Goal: Transaction & Acquisition: Purchase product/service

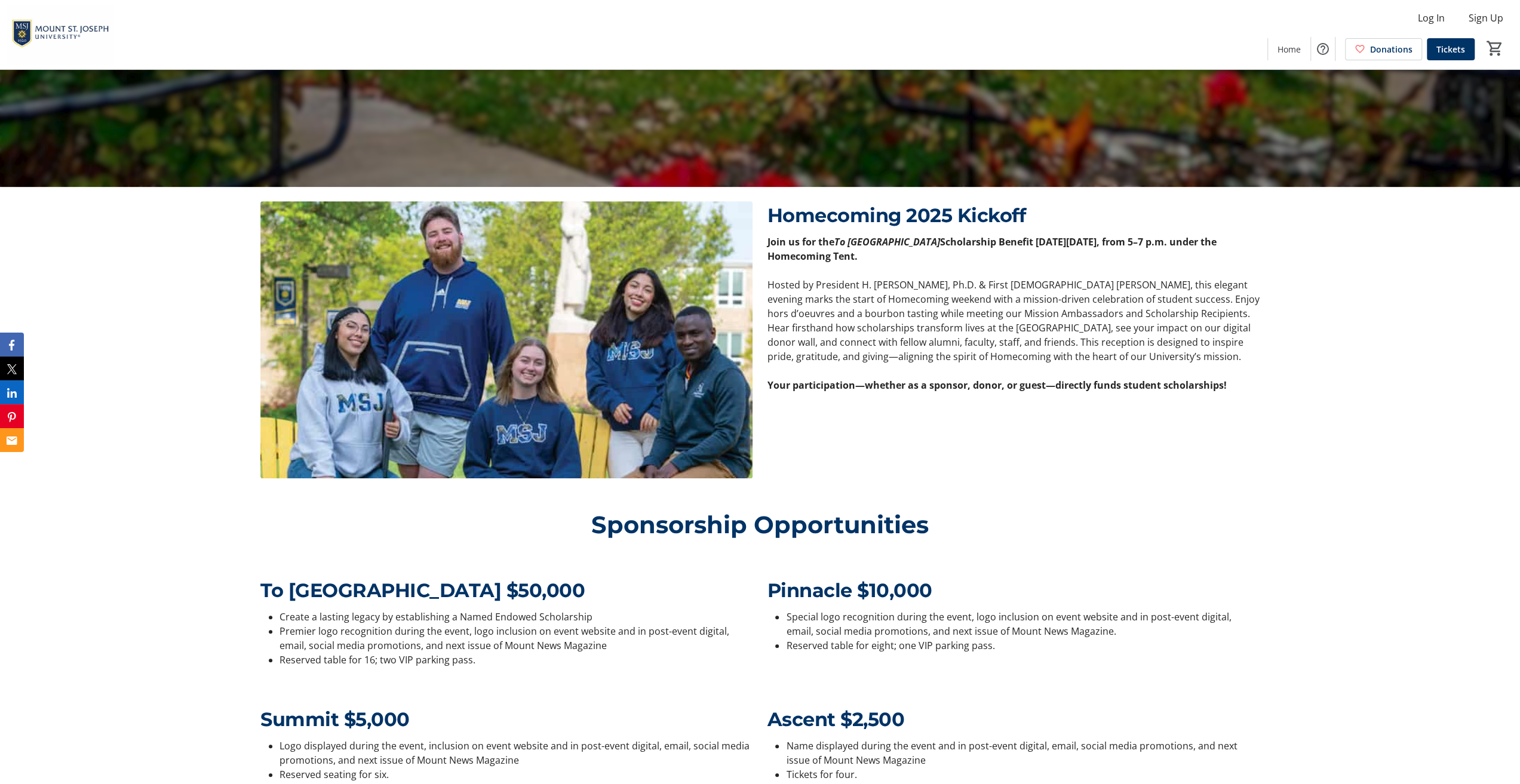
scroll to position [179, 0]
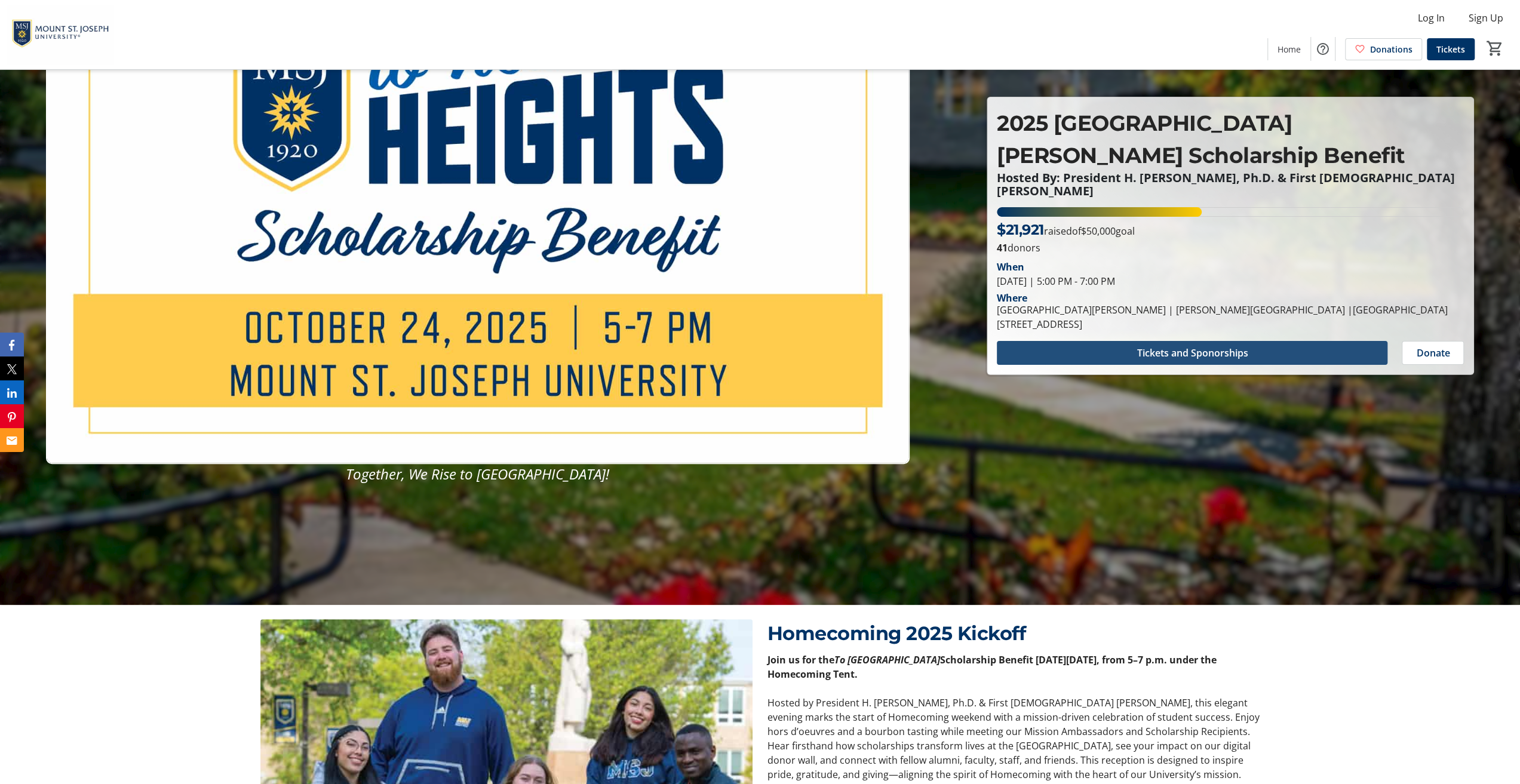
click at [1232, 345] on span "Tickets and Sponorships" at bounding box center [1192, 352] width 112 height 15
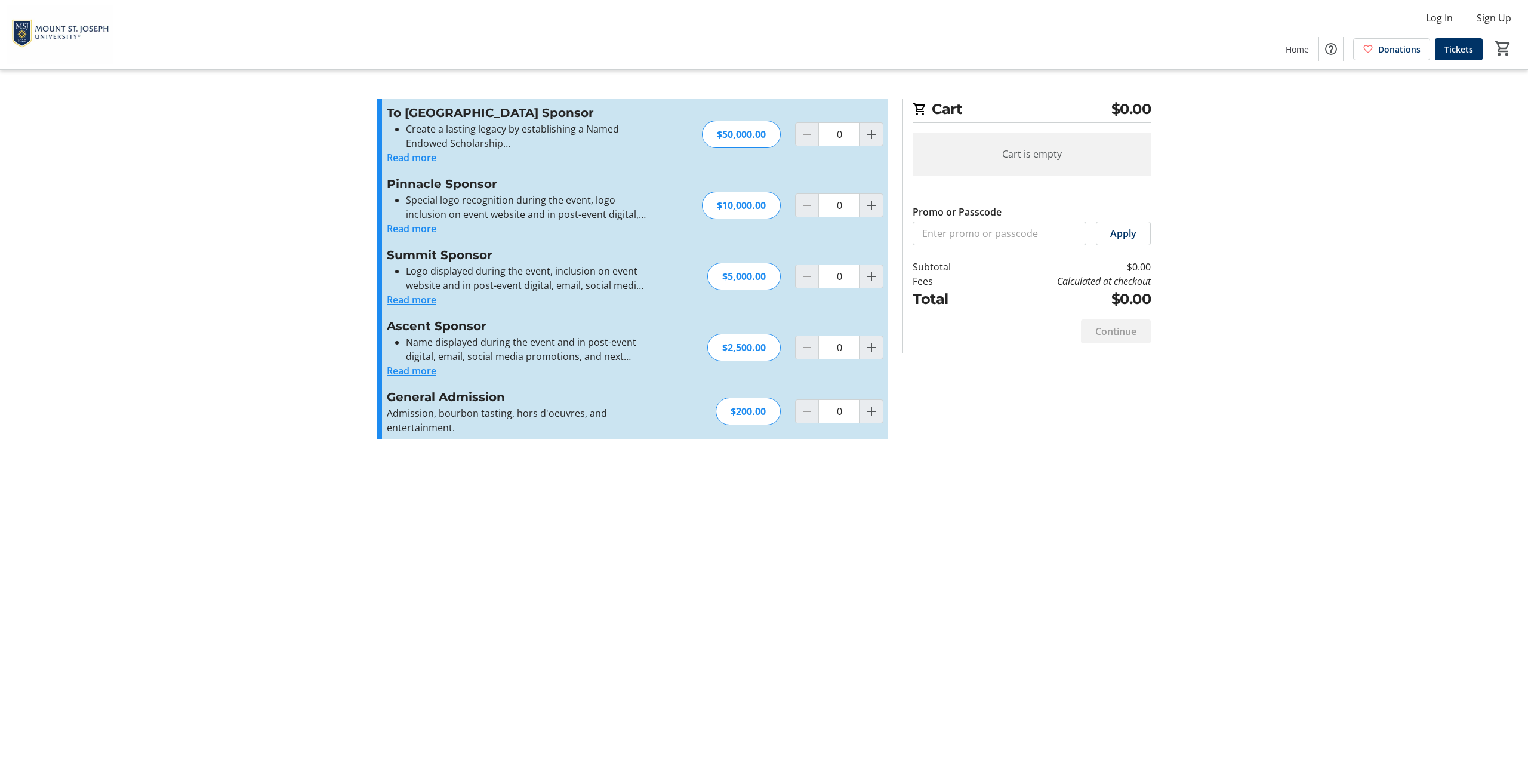
click at [883, 413] on div "General Admission Admission, bourbon tasting, hors d'oeuvres, and entertainment…" at bounding box center [633, 411] width 511 height 56
click at [874, 413] on mat-icon "Increment by one" at bounding box center [871, 411] width 15 height 15
type input "1"
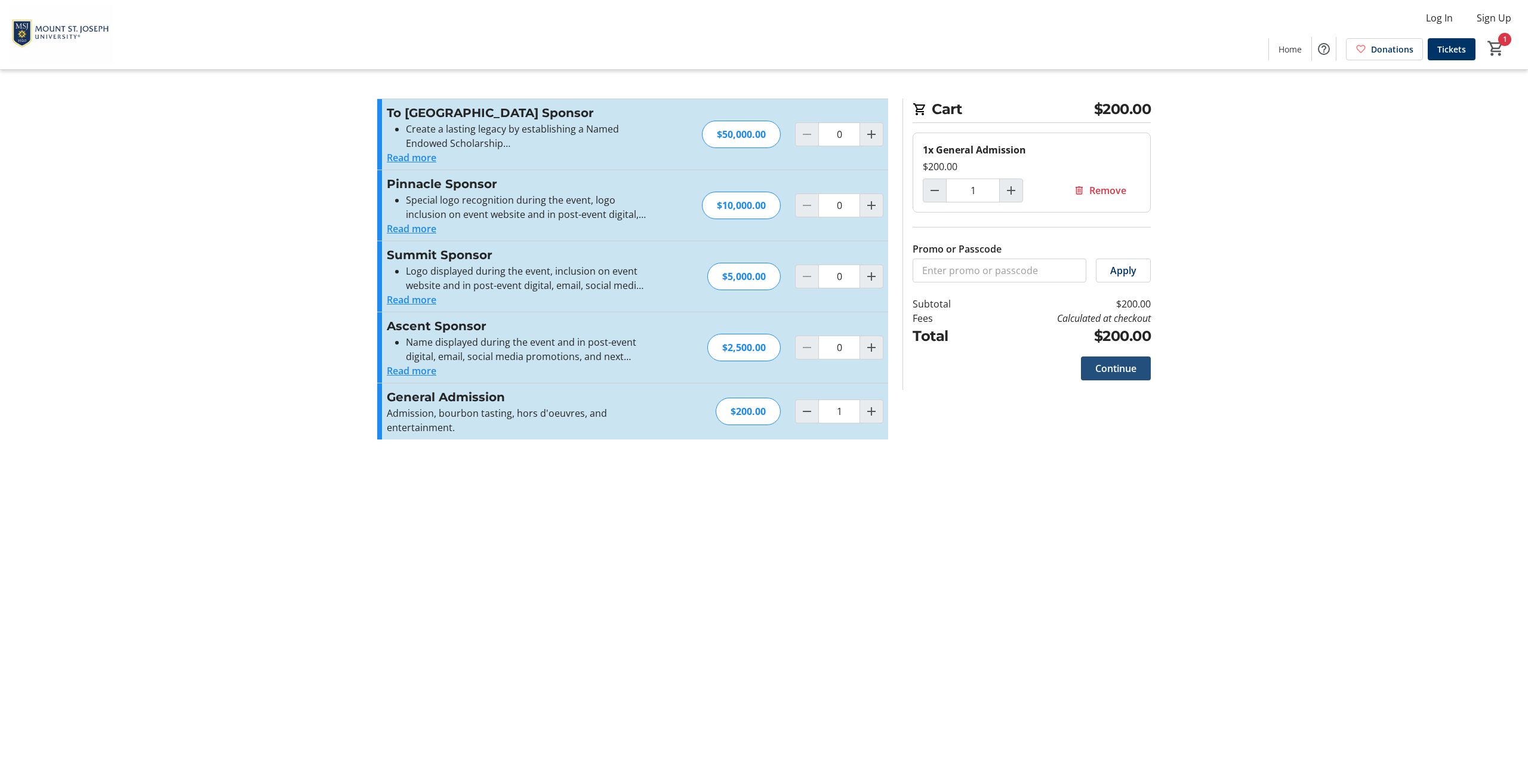
click at [1105, 363] on span "Continue" at bounding box center [1115, 368] width 41 height 15
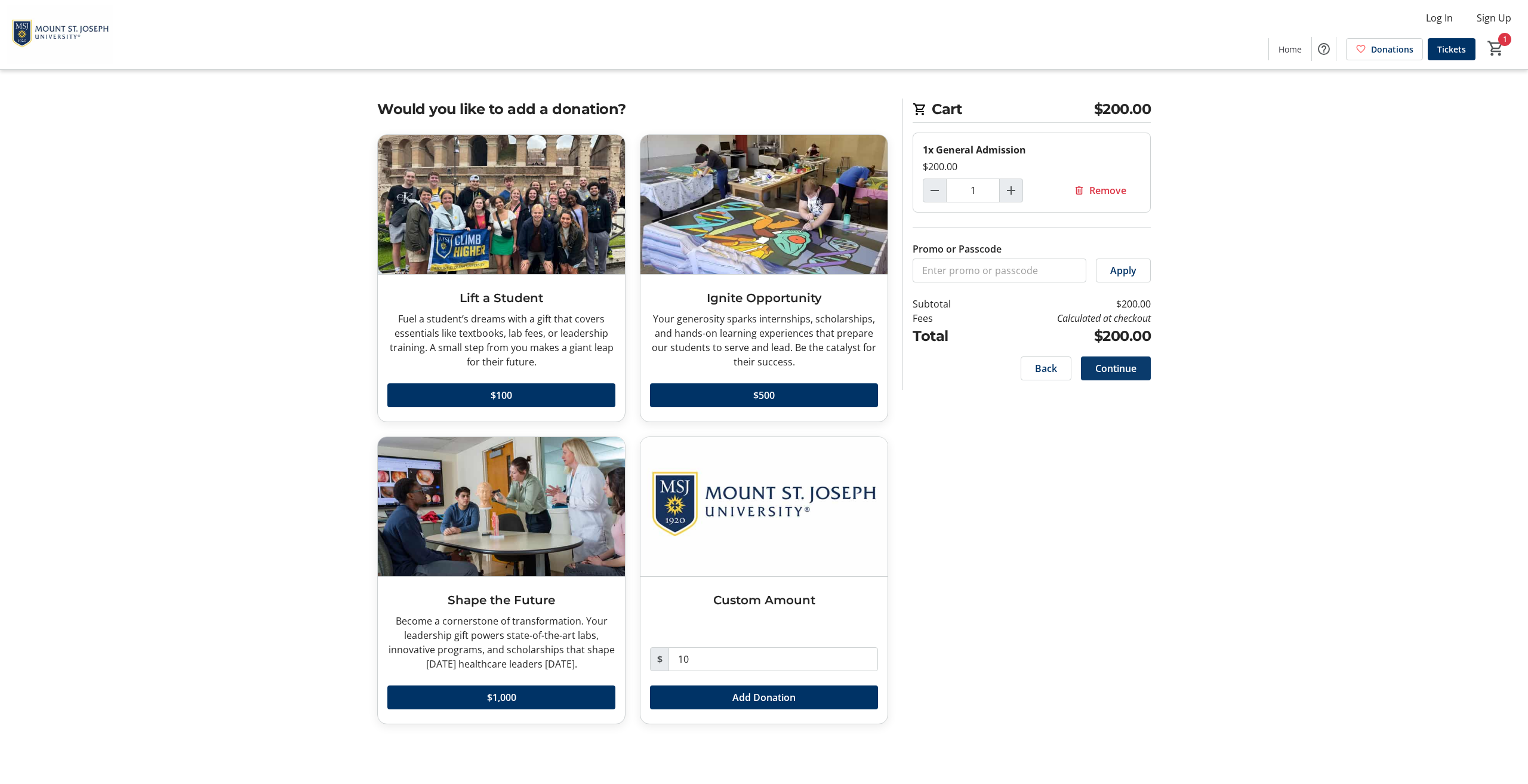
click at [1132, 375] on span at bounding box center [1114, 368] width 69 height 28
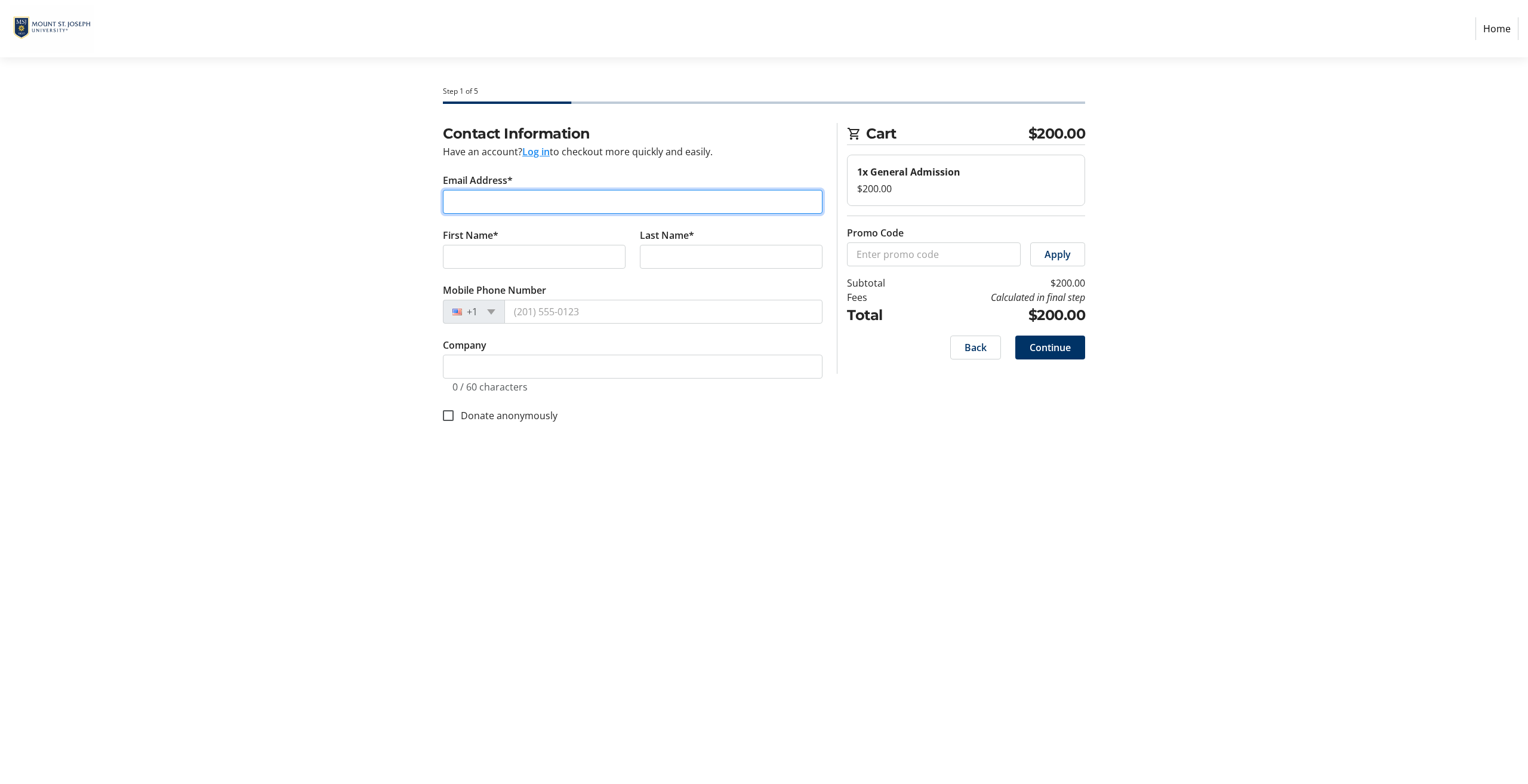
click at [634, 206] on input "Email Address*" at bounding box center [633, 201] width 379 height 23
type input "[EMAIL_ADDRESS][PERSON_NAME][DOMAIN_NAME]"
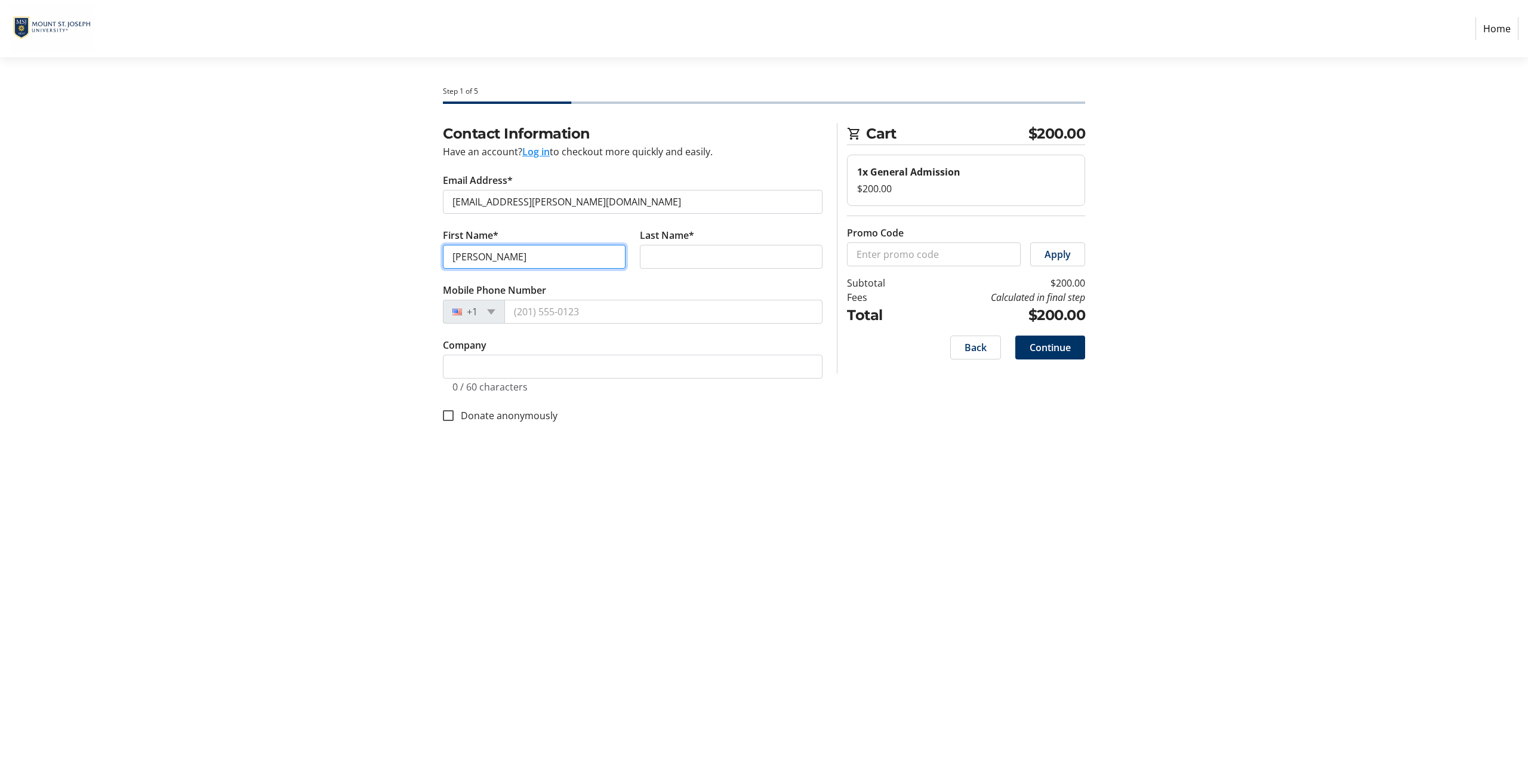
type input "[PERSON_NAME]"
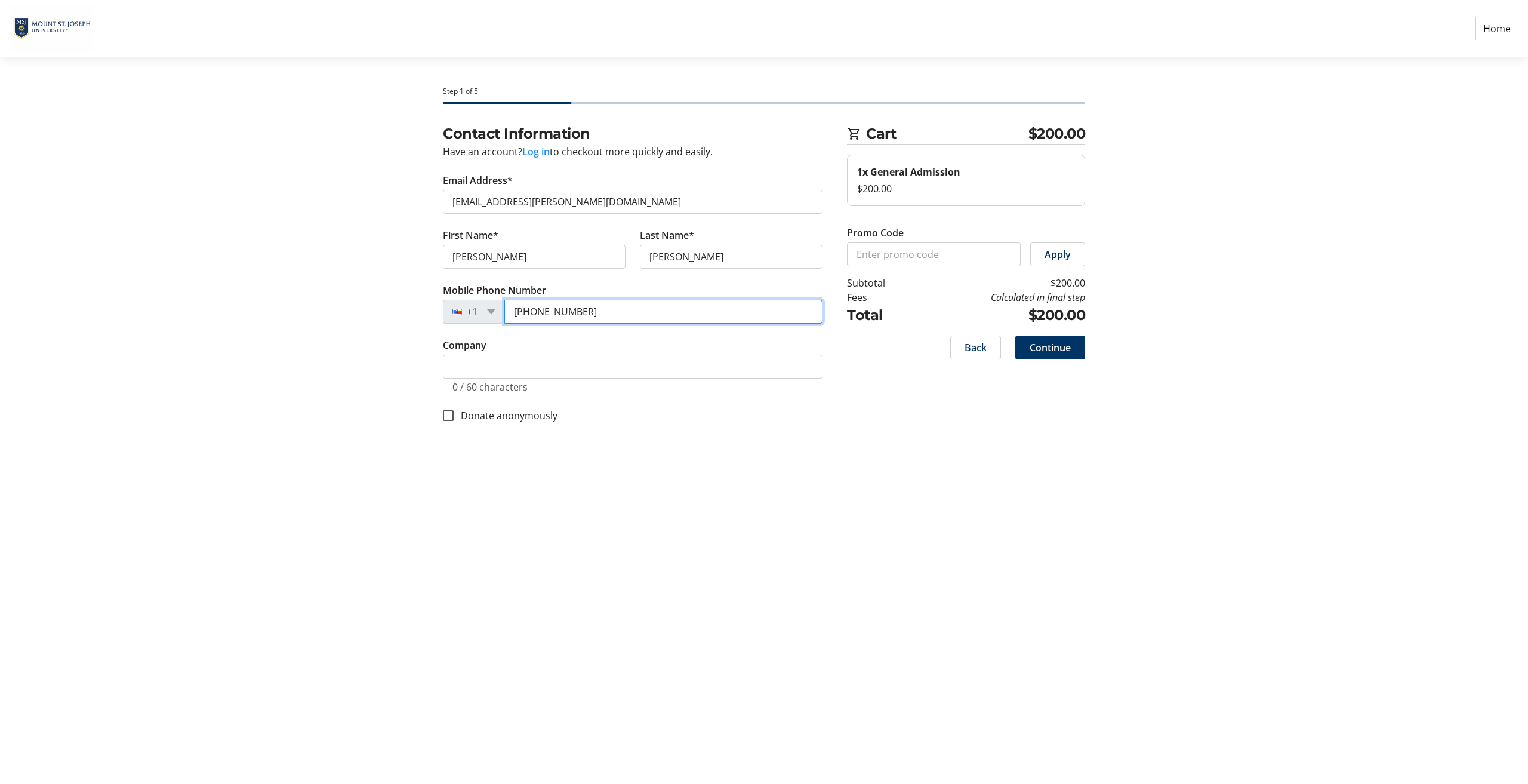
type input "[PHONE_NUMBER]"
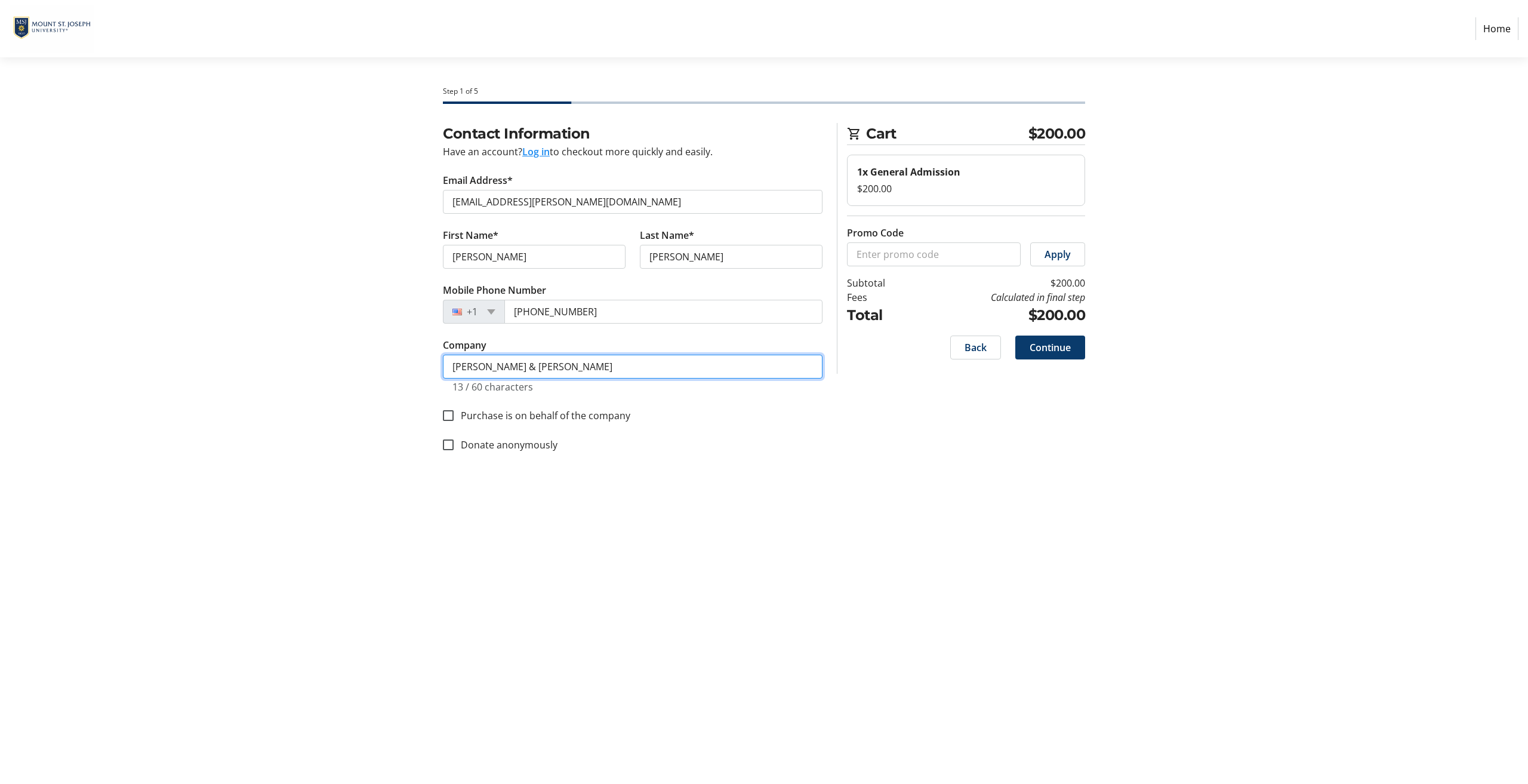
type input "[PERSON_NAME] & [PERSON_NAME]"
click at [1067, 353] on span "Continue" at bounding box center [1050, 347] width 41 height 15
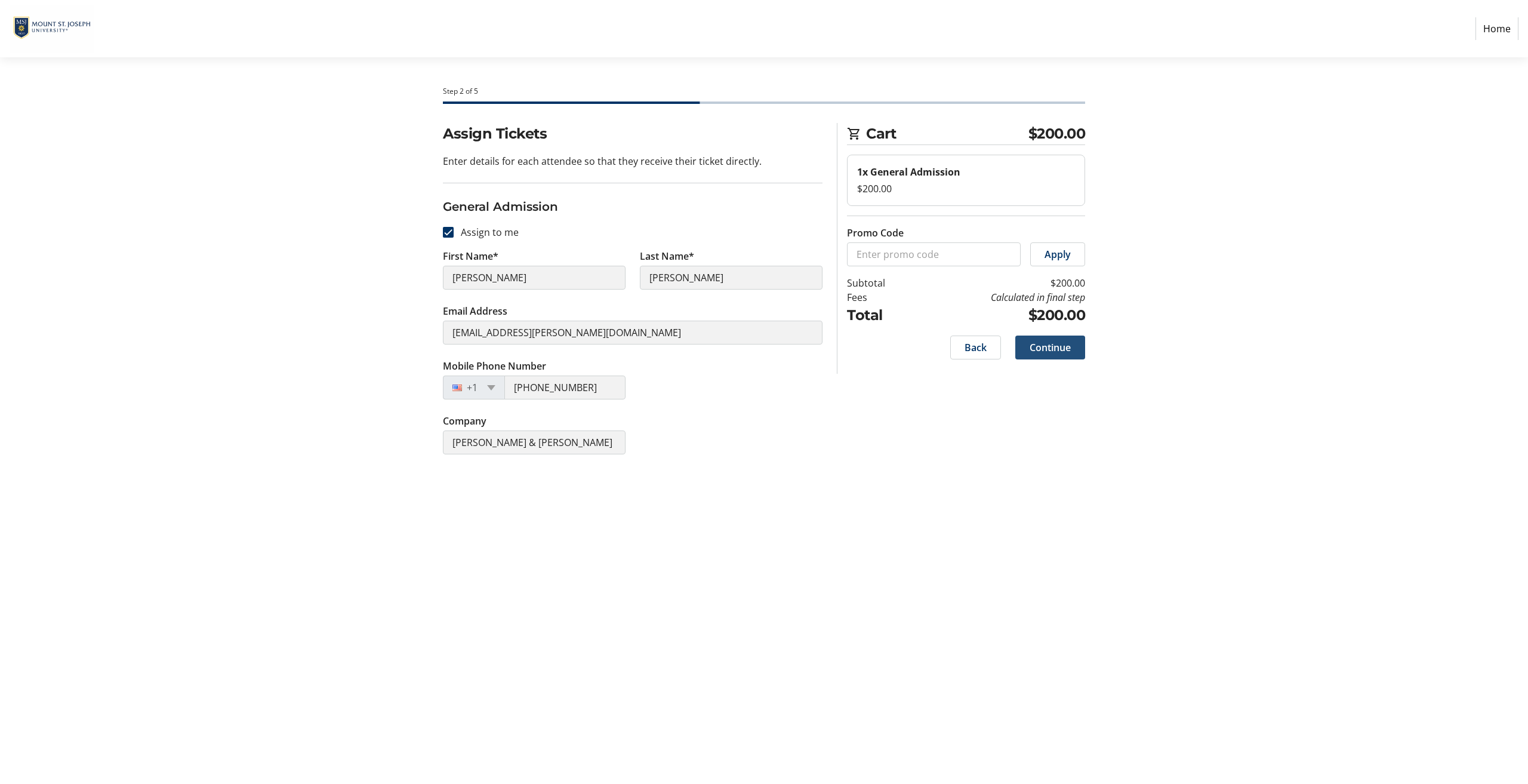
click at [1073, 349] on span at bounding box center [1049, 347] width 69 height 28
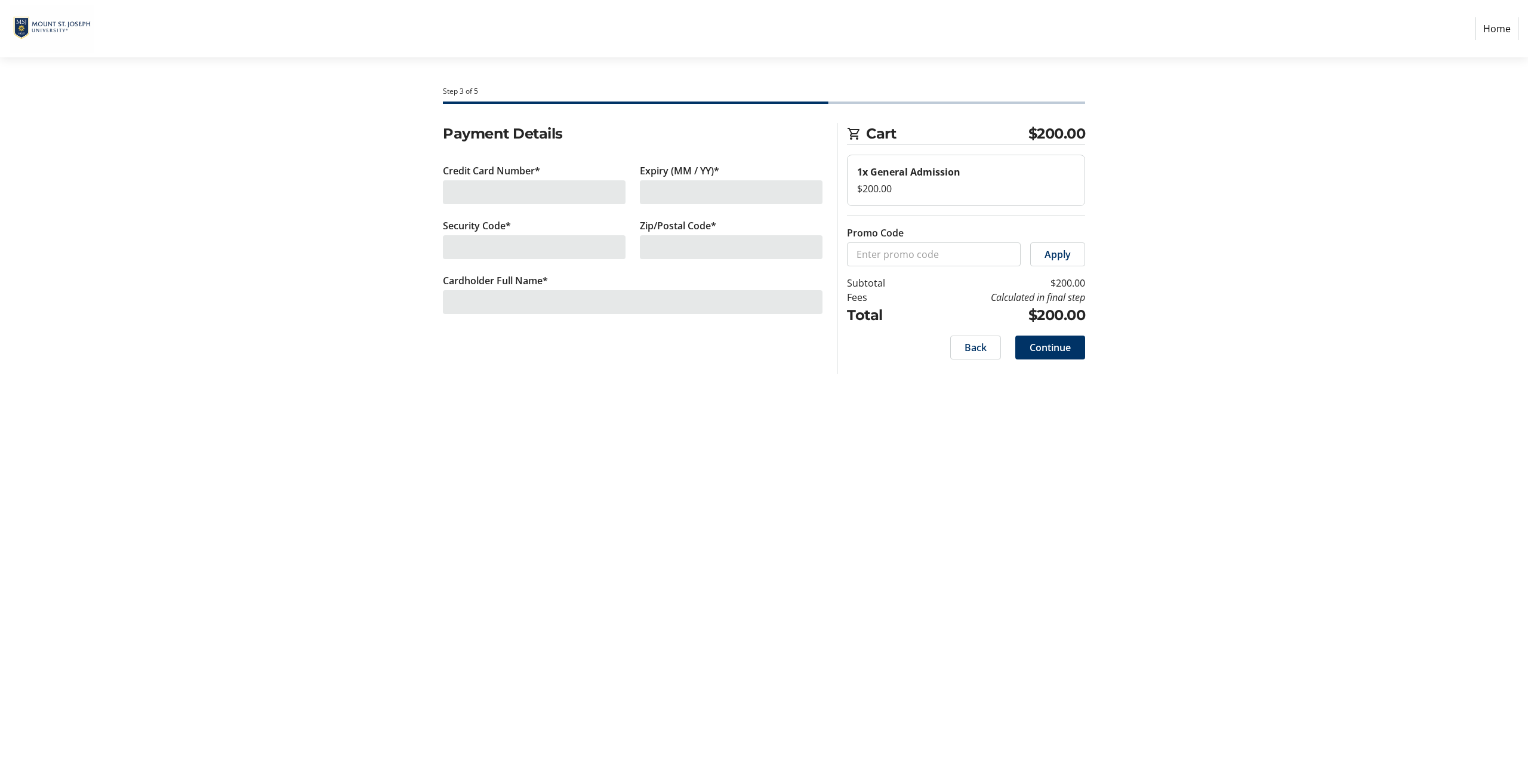
click at [533, 199] on div at bounding box center [534, 192] width 183 height 23
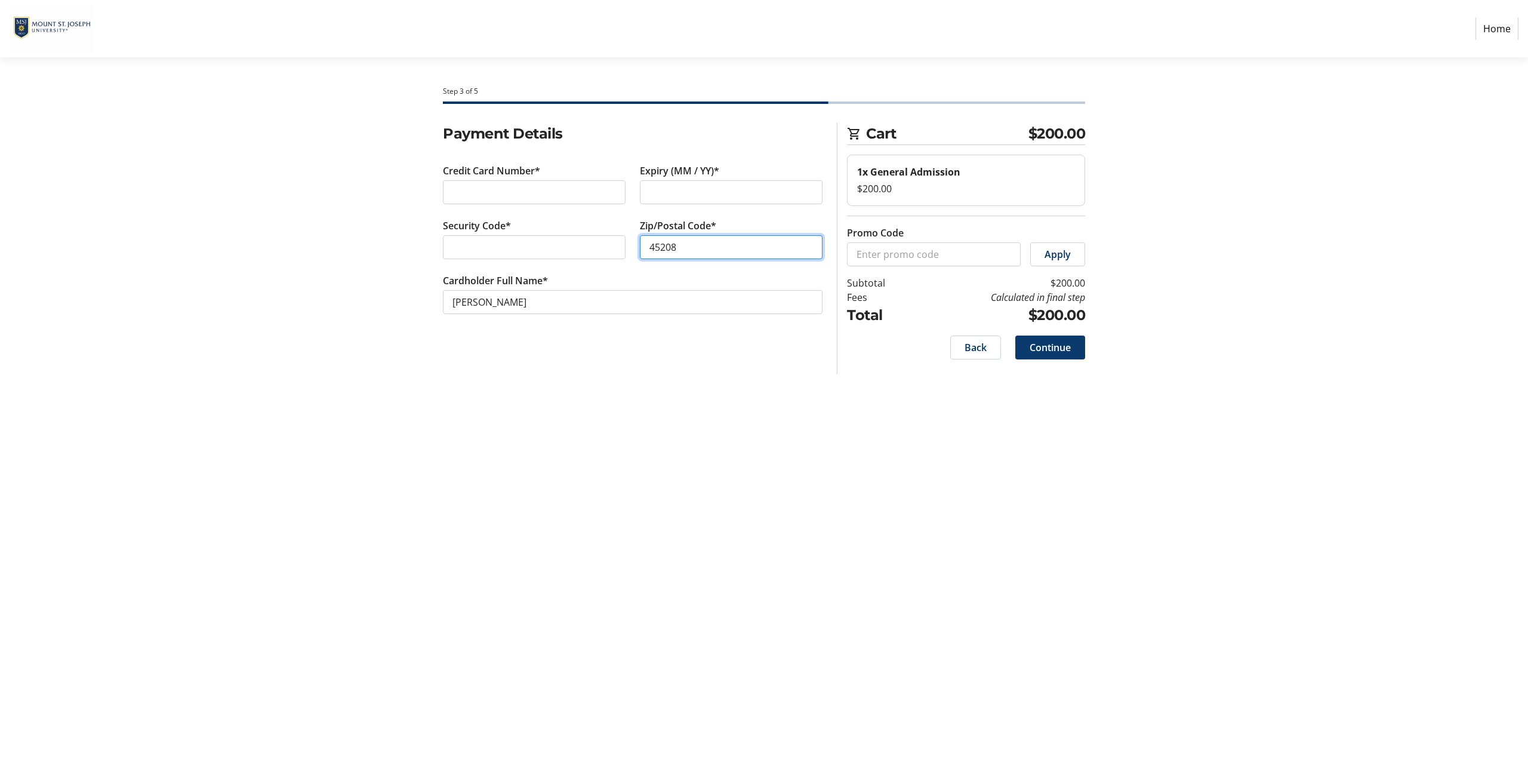
type input "45208"
click at [1029, 347] on span "Continue" at bounding box center [1050, 347] width 41 height 15
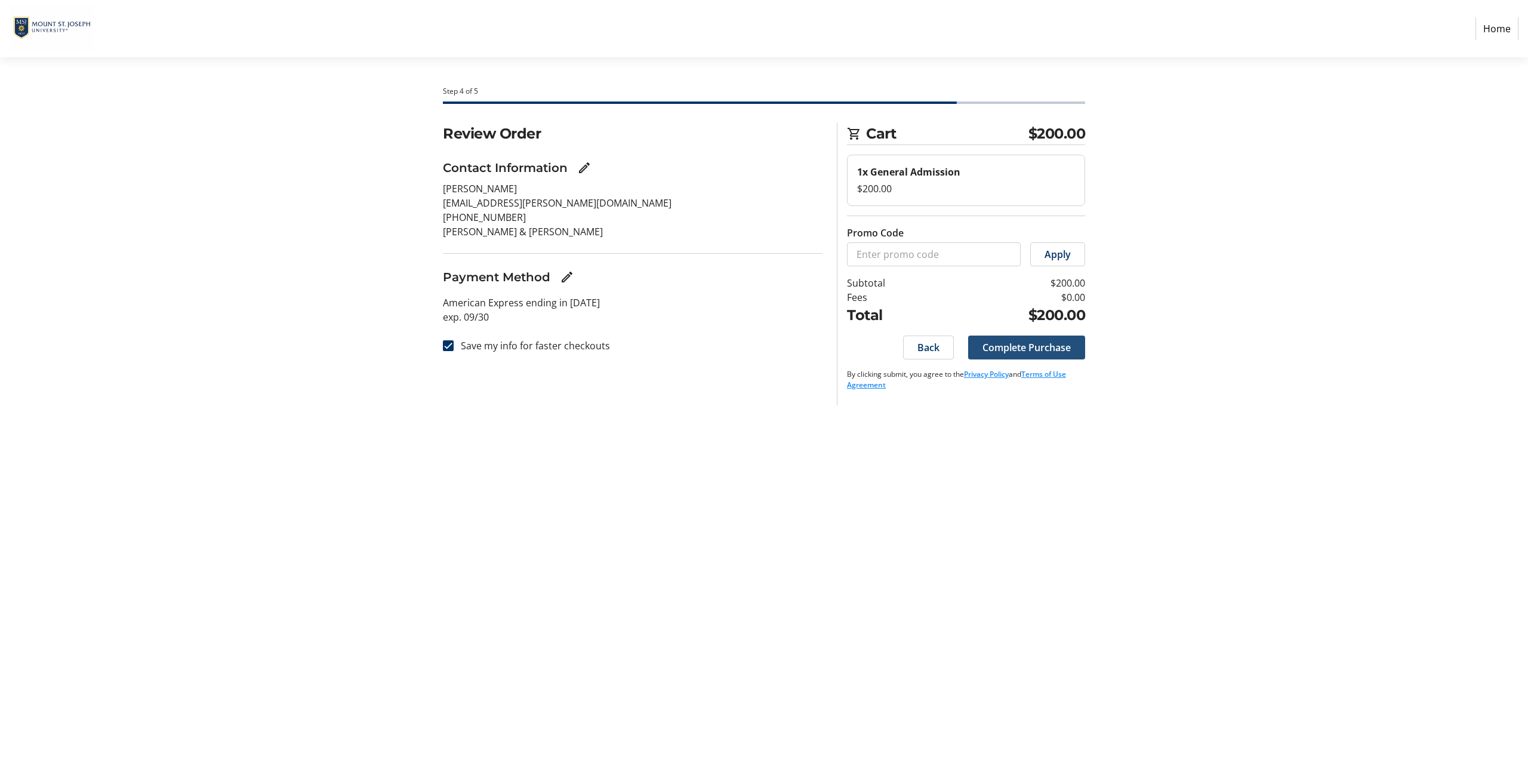
click at [1030, 350] on span "Complete Purchase" at bounding box center [1026, 347] width 88 height 15
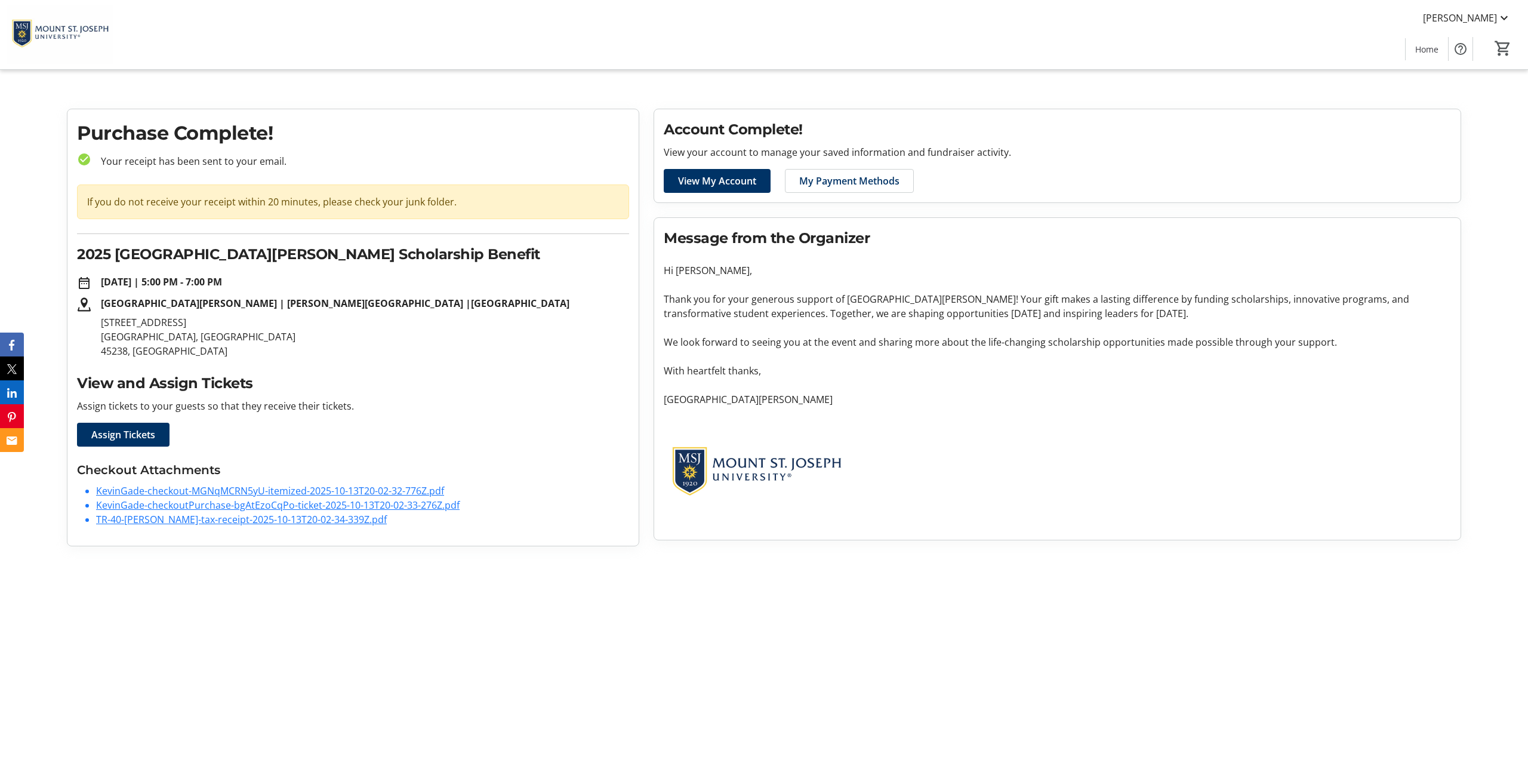
drag, startPoint x: 19, startPoint y: 1, endPoint x: 490, endPoint y: 644, distance: 797.1
click at [493, 555] on html "[PERSON_NAME] Home 0 Home Purchase Complete! check_circle Your receipt has been…" at bounding box center [764, 278] width 1528 height 555
click at [84, 283] on mat-icon "date_range" at bounding box center [84, 283] width 15 height 15
drag, startPoint x: 758, startPoint y: 753, endPoint x: 461, endPoint y: 699, distance: 301.9
click at [758, 555] on html "[PERSON_NAME] Home 0 Home Purchase Complete! check_circle Your receipt has been…" at bounding box center [764, 278] width 1528 height 555
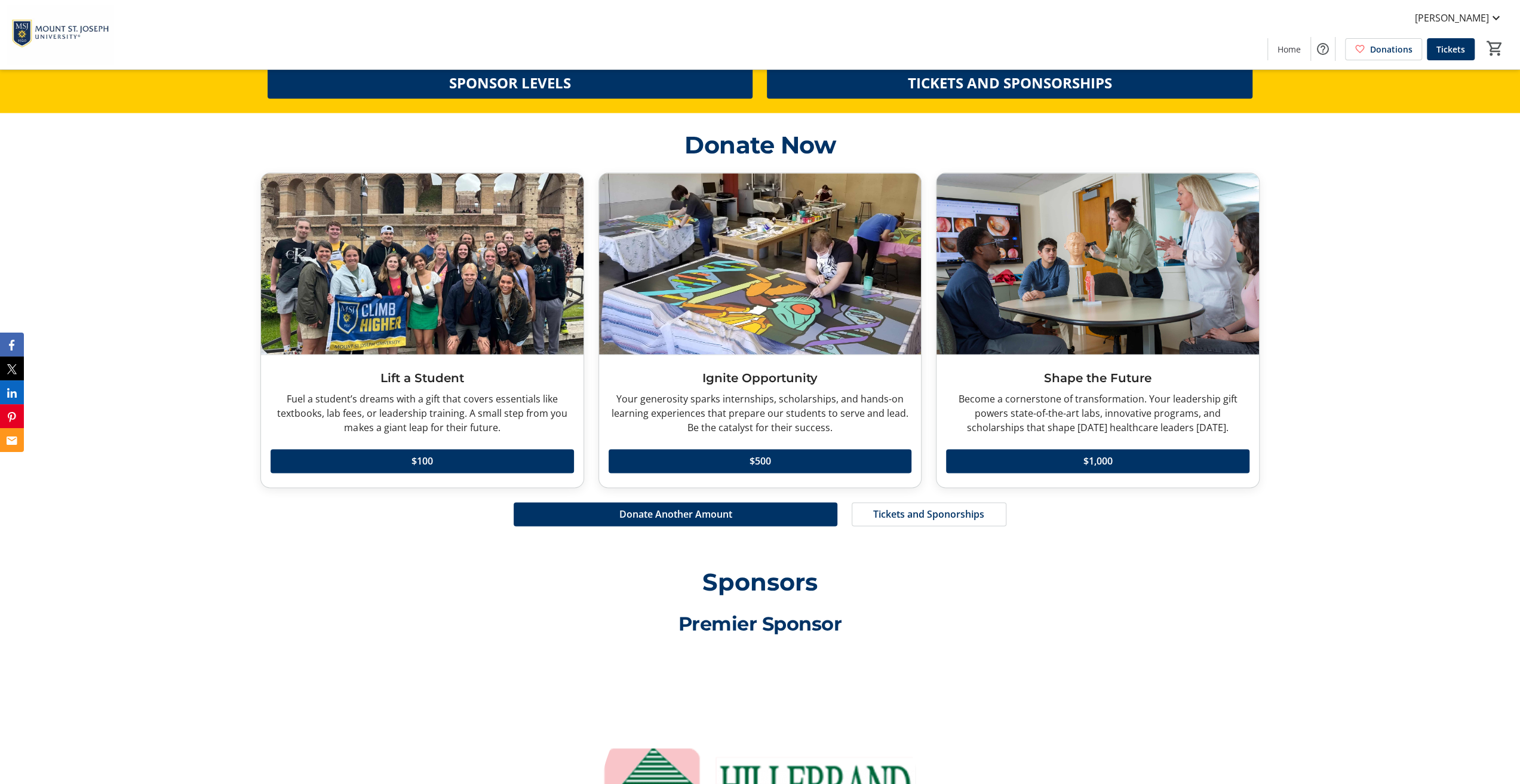
scroll to position [1671, 0]
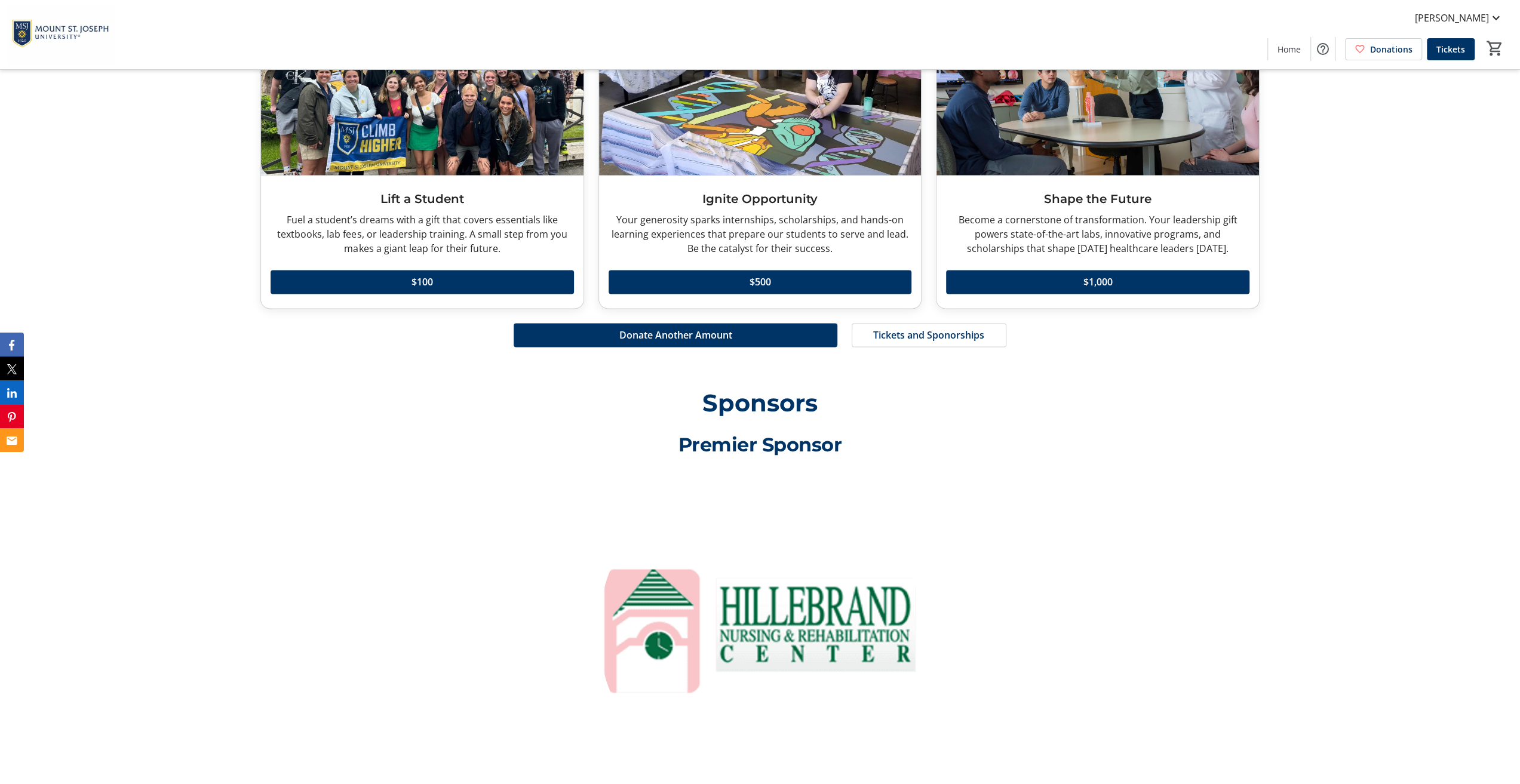
drag, startPoint x: 304, startPoint y: 623, endPoint x: 173, endPoint y: 644, distance: 132.7
click at [304, 623] on div at bounding box center [760, 651] width 1013 height 367
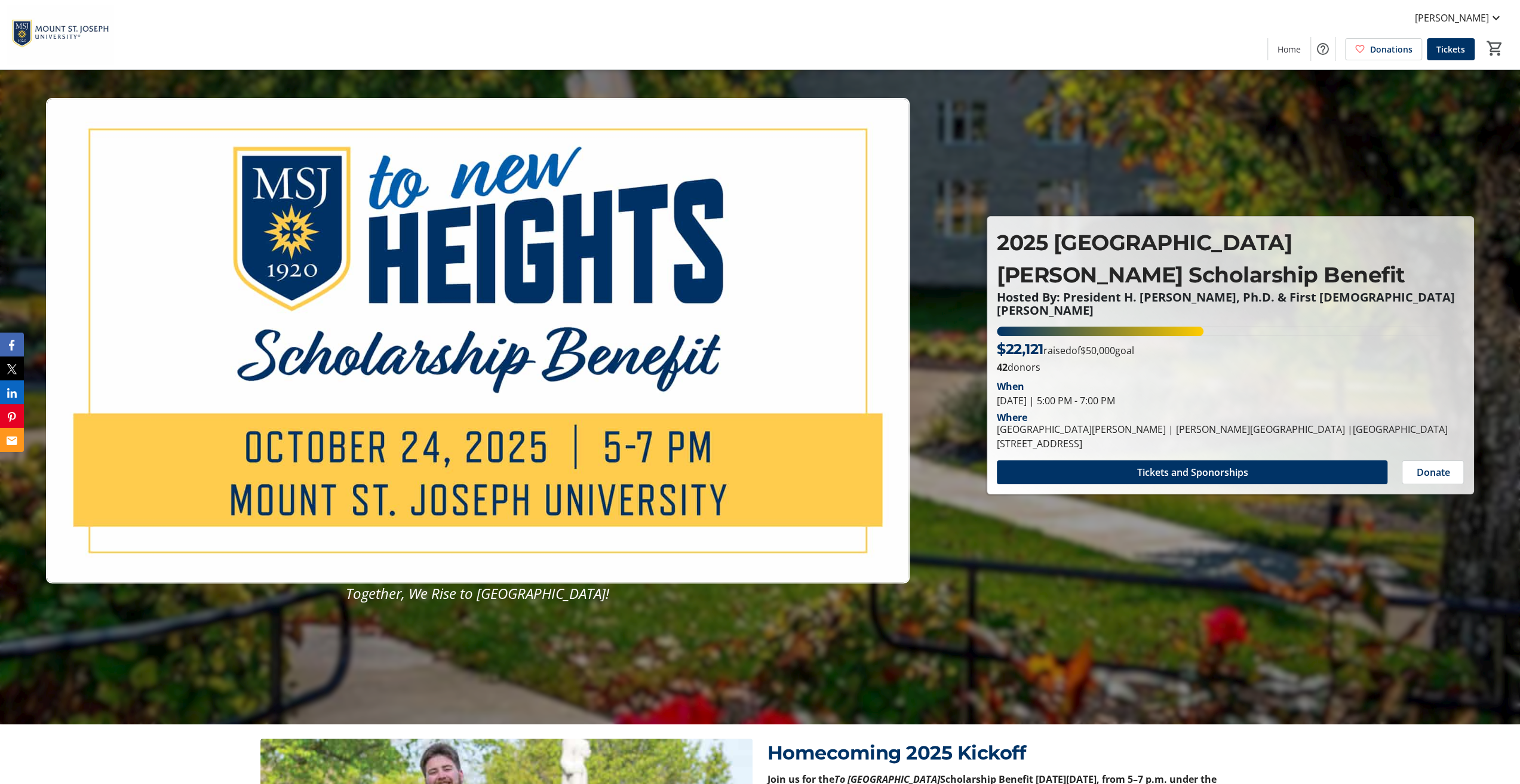
scroll to position [0, 0]
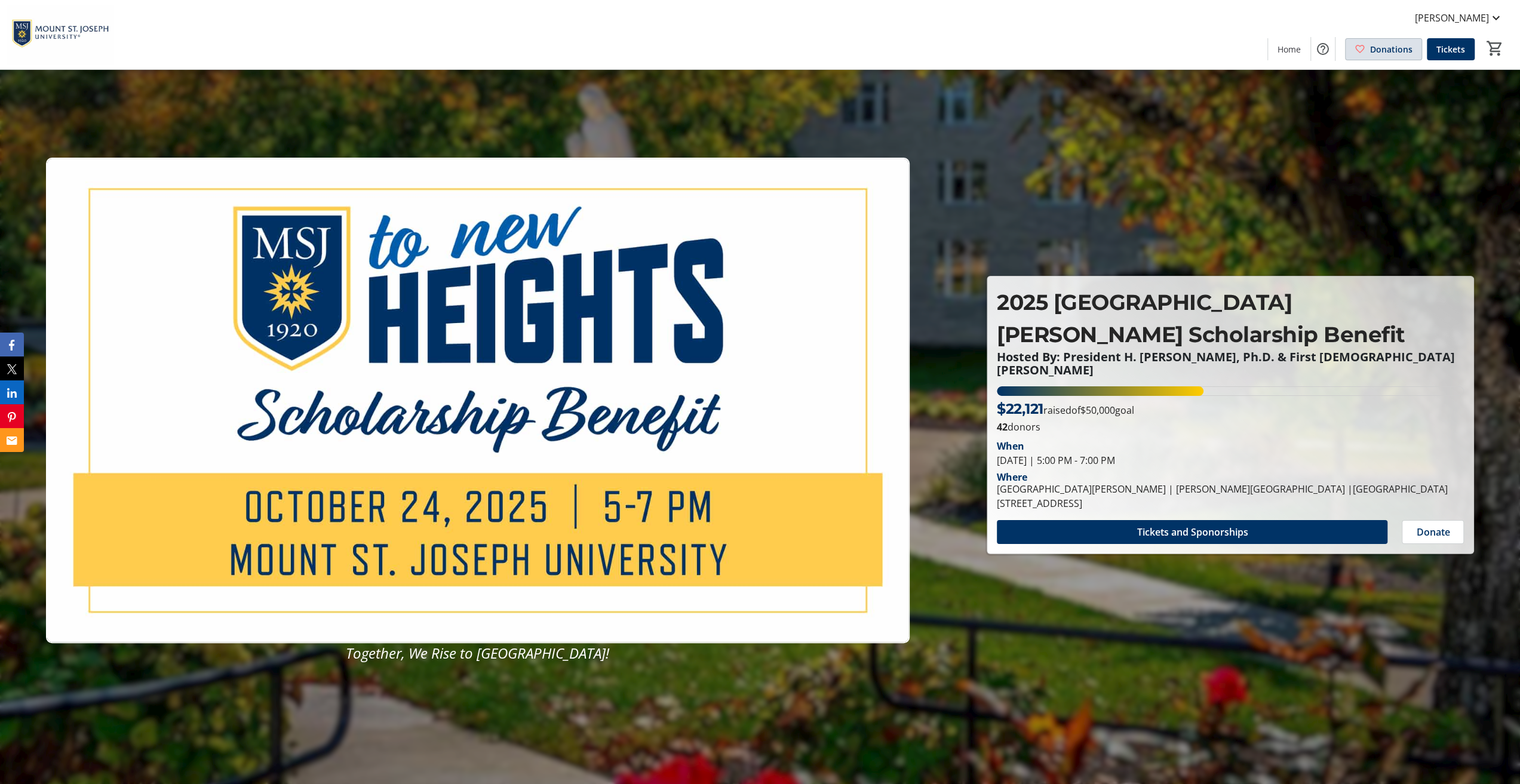
click at [1385, 43] on span "Donations" at bounding box center [1390, 49] width 42 height 13
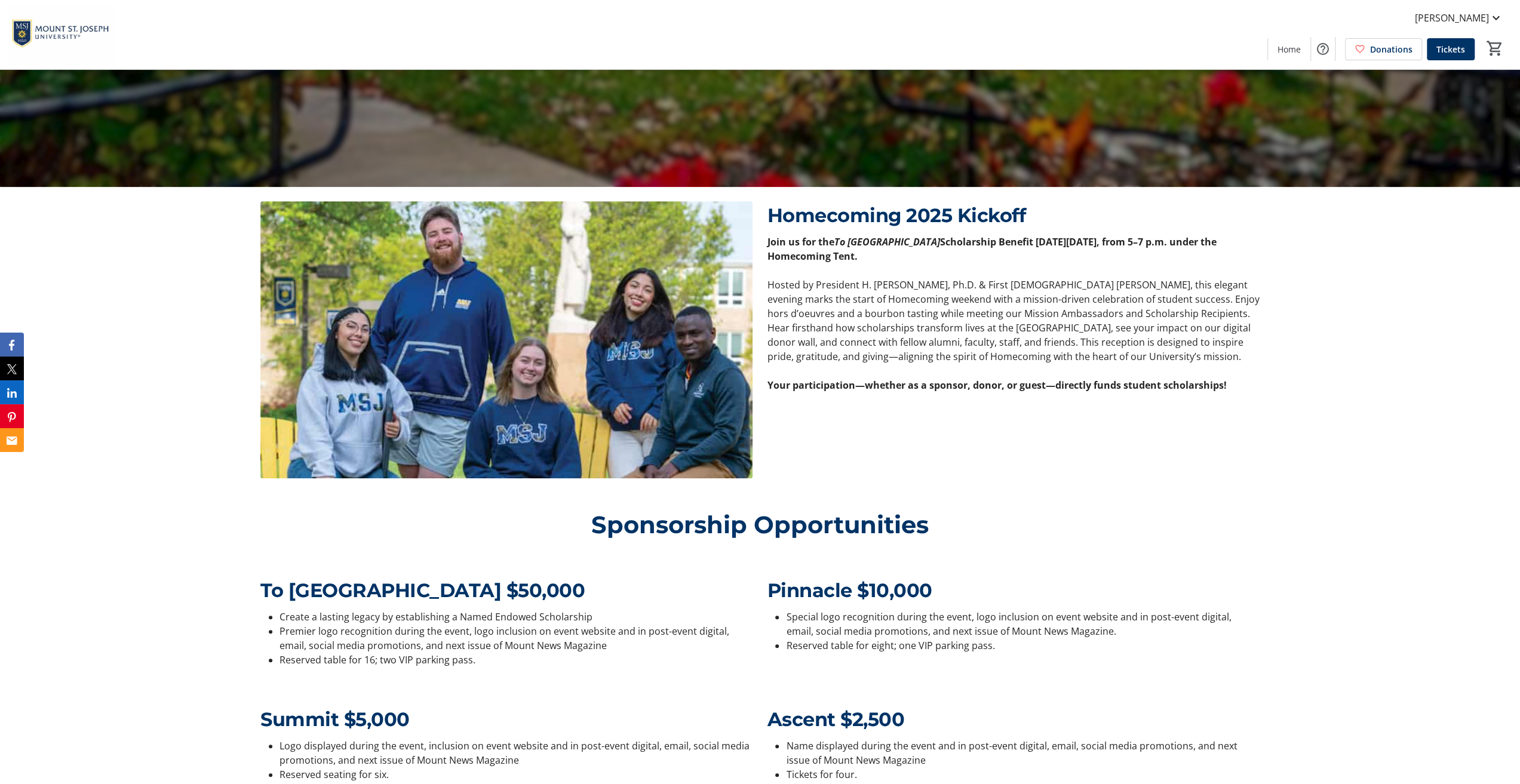
scroll to position [1015, 0]
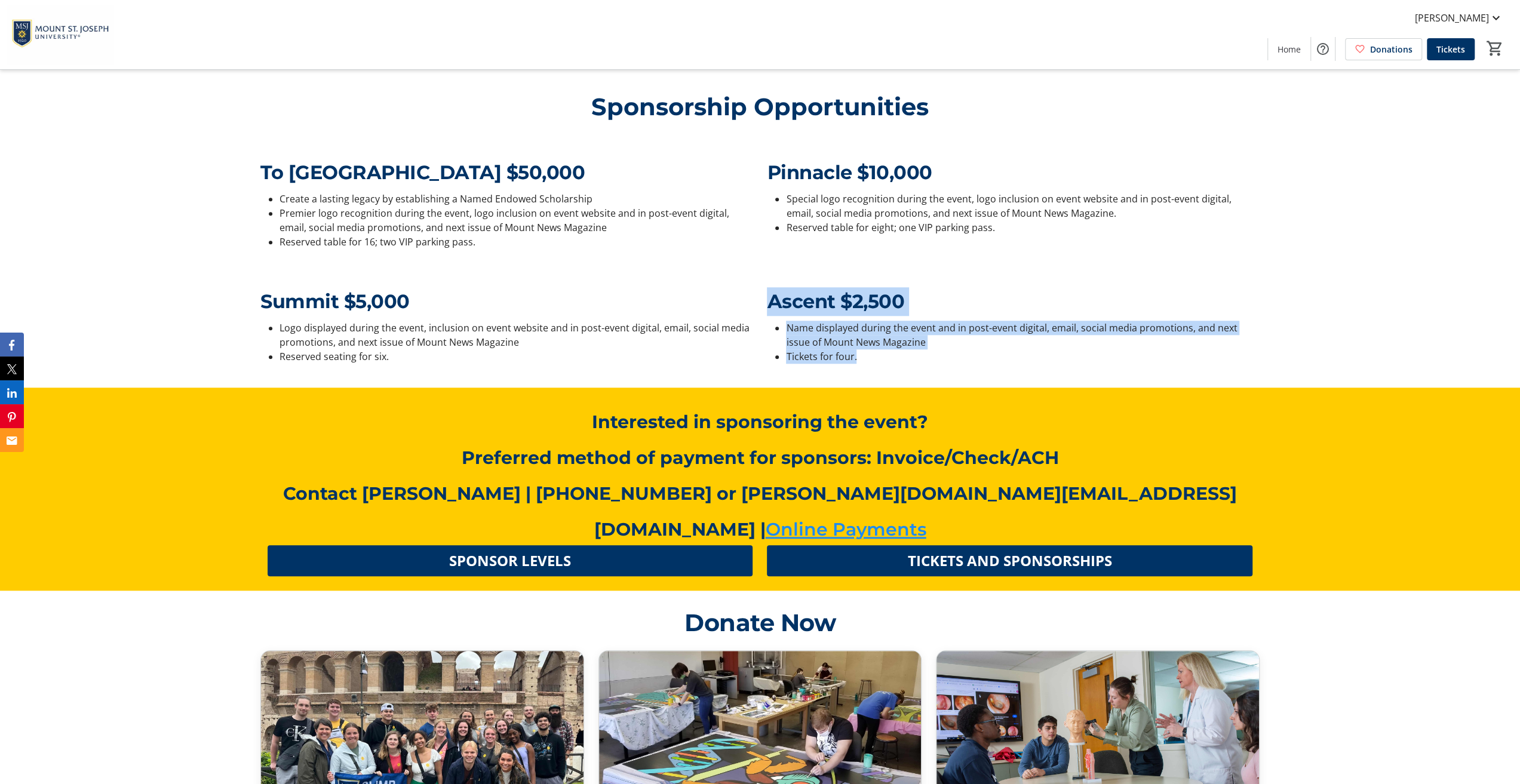
drag, startPoint x: 867, startPoint y: 361, endPoint x: 764, endPoint y: 303, distance: 118.2
click at [767, 303] on div "Ascent $2,500 Name displayed during the event and in post-event digital, email,…" at bounding box center [1012, 330] width 492 height 86
click at [967, 355] on li "Tickets for four." at bounding box center [1021, 356] width 472 height 15
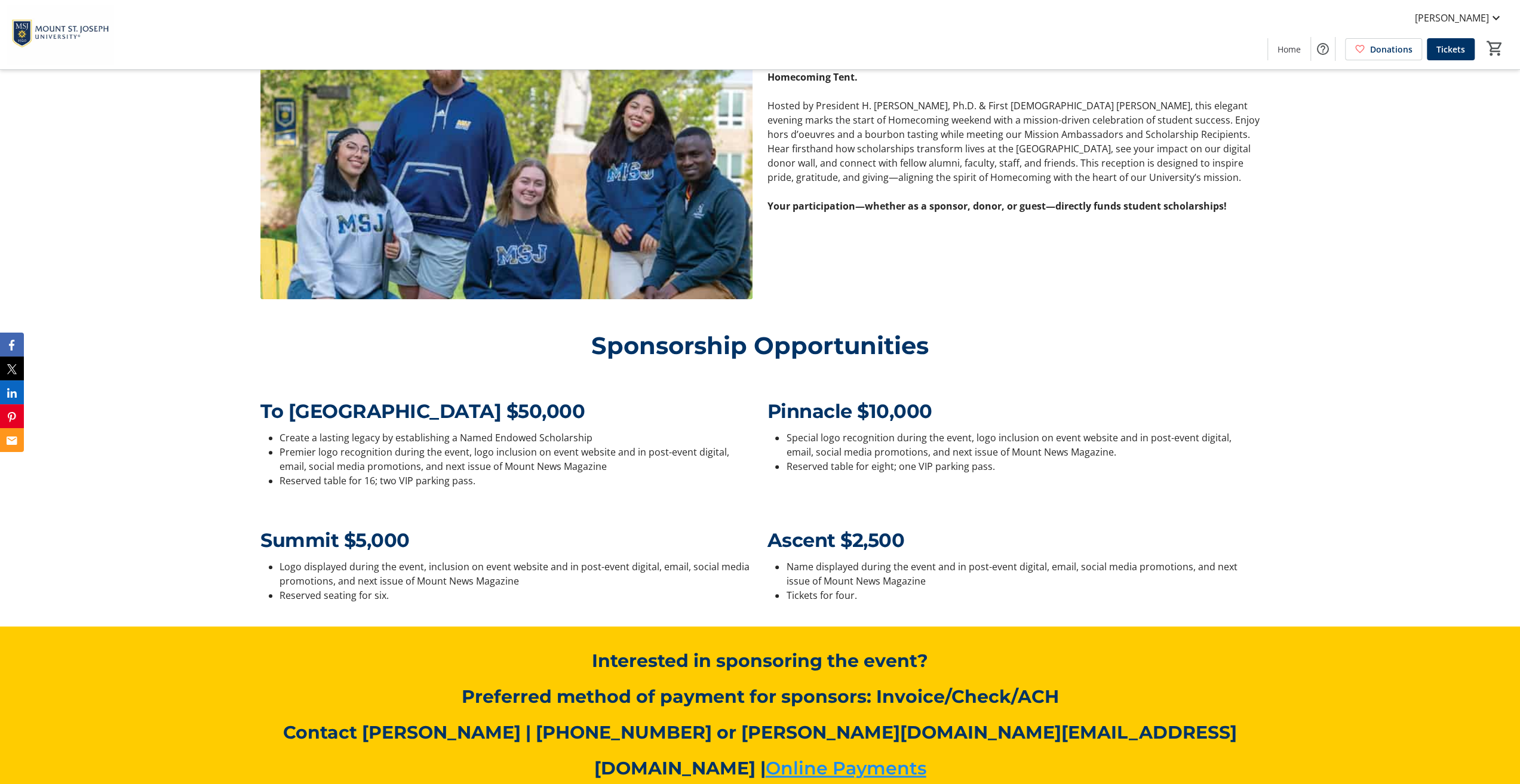
scroll to position [955, 0]
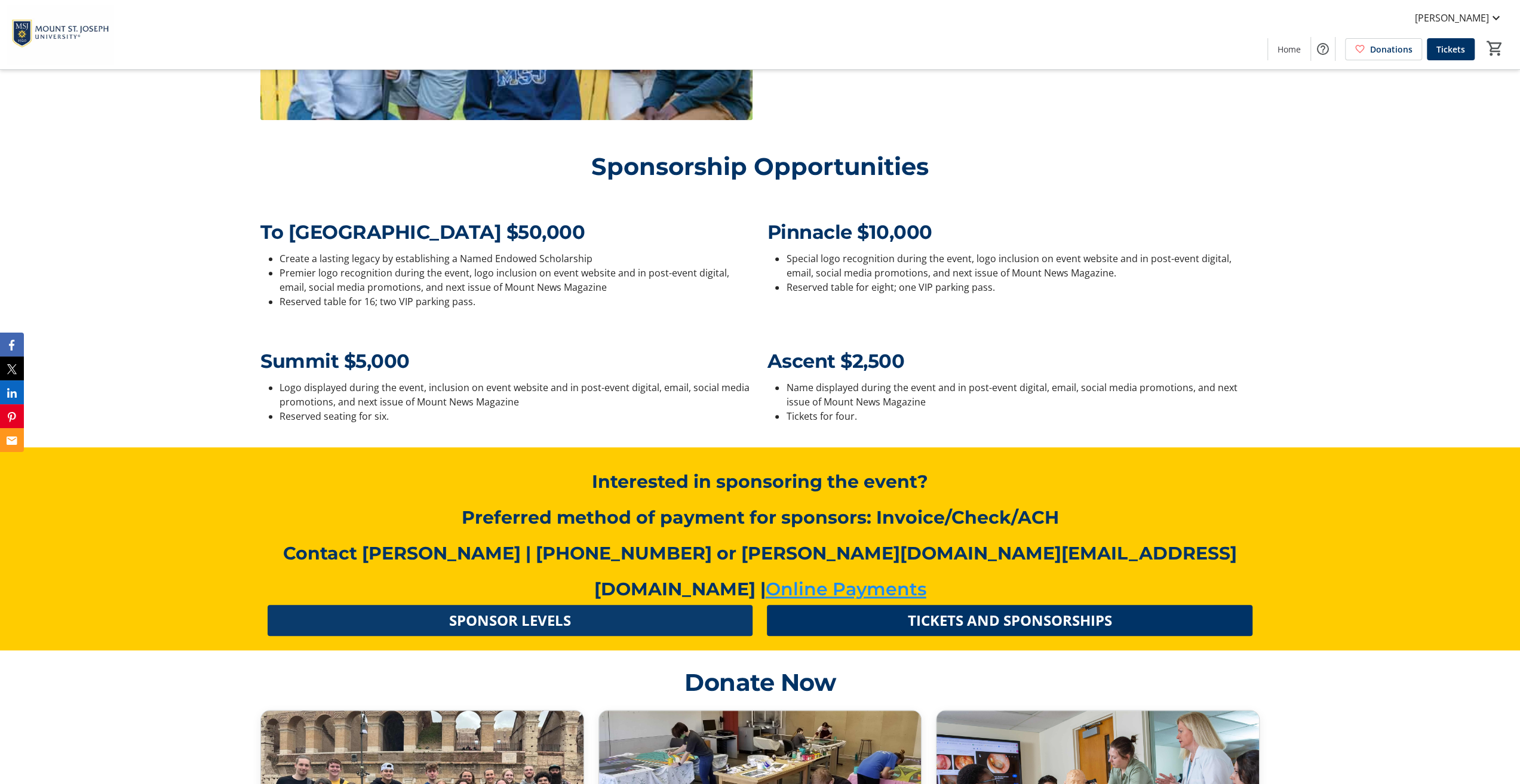
click at [501, 609] on span "SPONSOR LEVELS" at bounding box center [510, 620] width 122 height 22
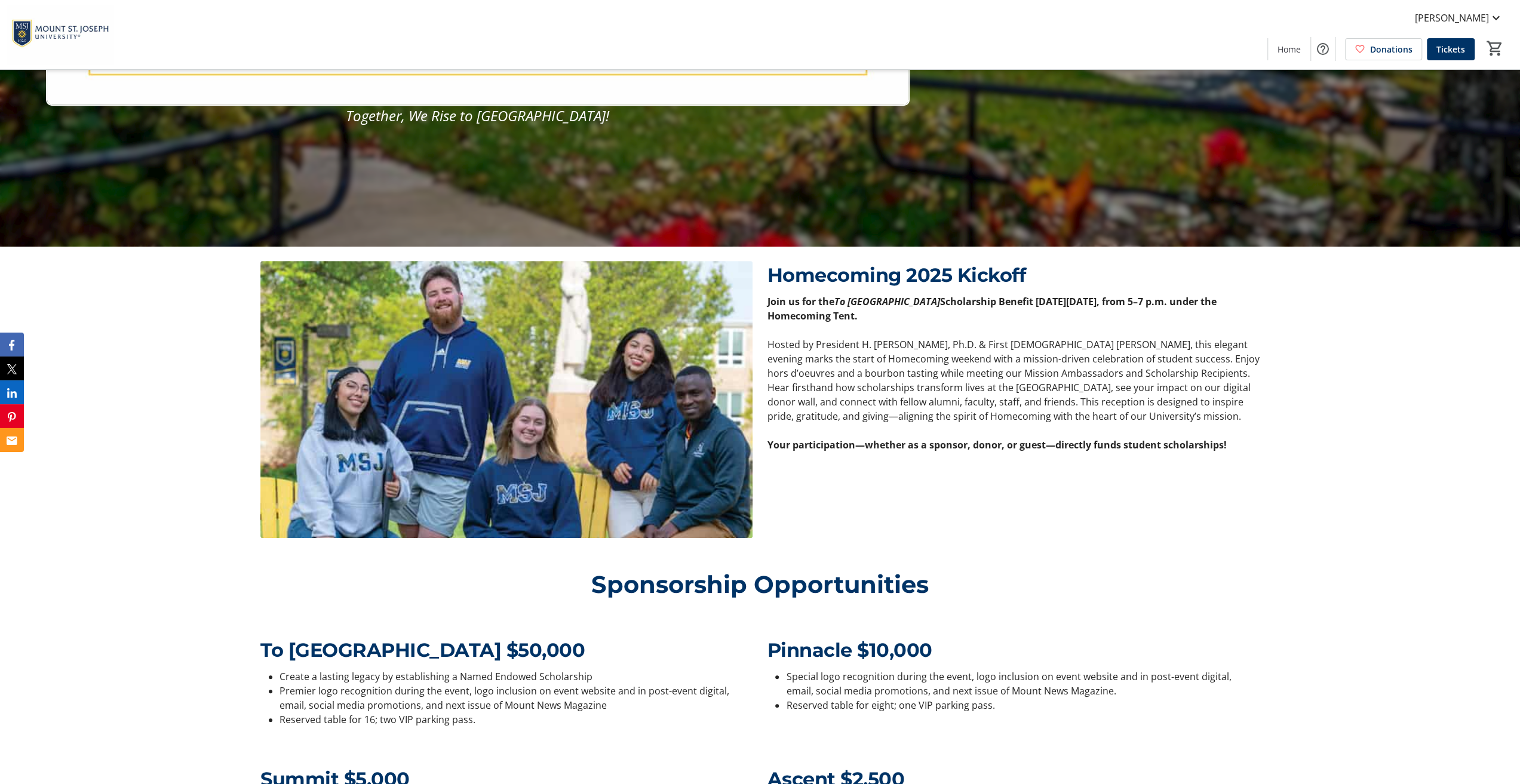
scroll to position [0, 0]
